Goal: Task Accomplishment & Management: Manage account settings

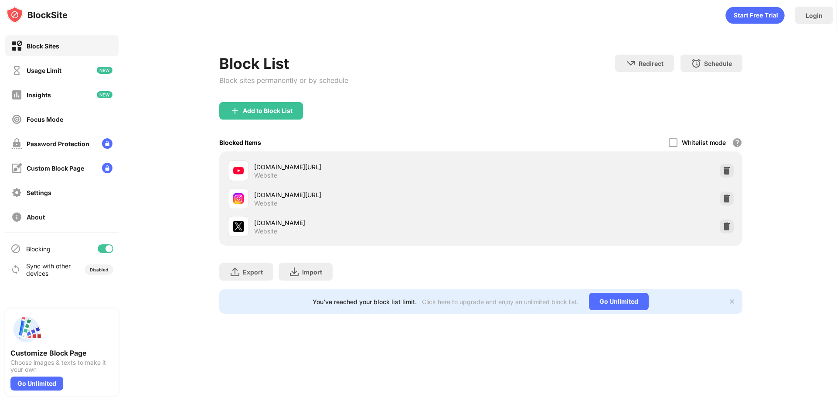
click at [730, 230] on img at bounding box center [726, 226] width 9 height 9
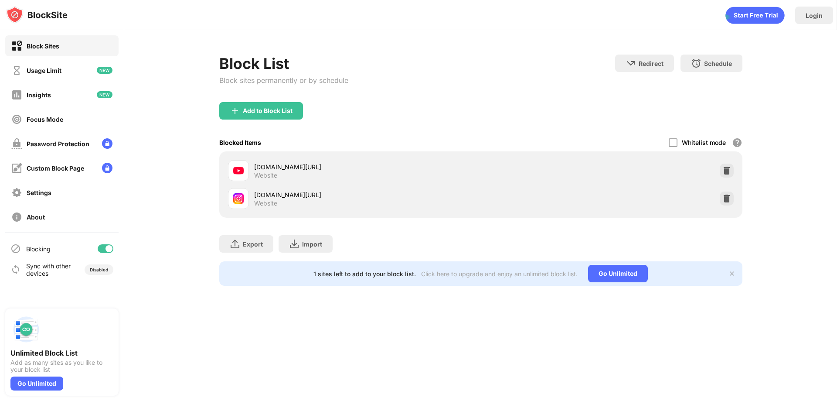
click at [282, 121] on div "Add to Block List" at bounding box center [480, 117] width 523 height 31
click at [282, 116] on div "Add to Block List" at bounding box center [261, 110] width 84 height 17
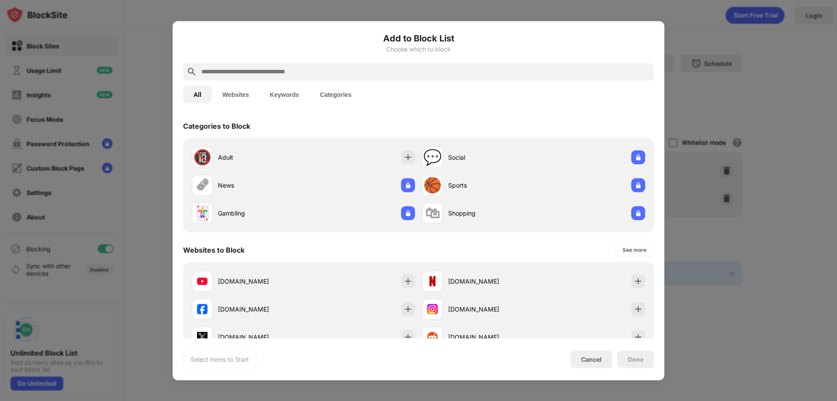
click at [239, 338] on div "Add to Block List Choose which to block All Websites Keywords Categories Catego…" at bounding box center [418, 200] width 471 height 338
click at [253, 335] on div "[DOMAIN_NAME]" at bounding box center [260, 336] width 85 height 9
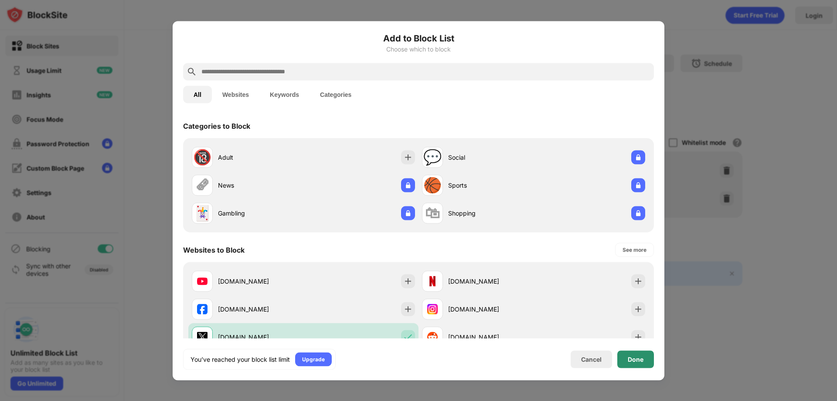
click at [648, 357] on div "Done" at bounding box center [635, 358] width 37 height 17
